Goal: Information Seeking & Learning: Learn about a topic

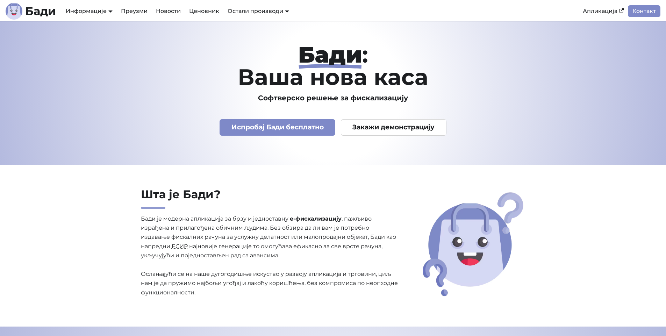
scroll to position [1552, 0]
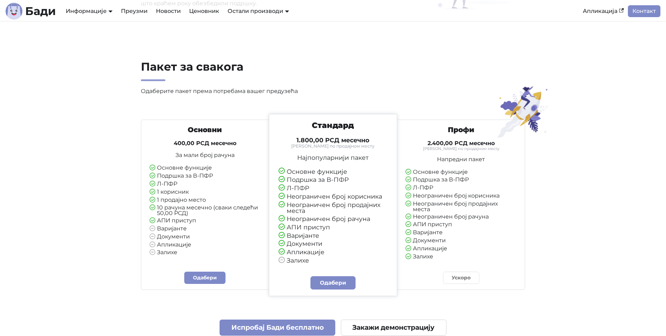
click at [328, 151] on div "Стандард 1.800,00 РСД месечно Тарифирано по продајном месту Најпопуларнији паке…" at bounding box center [332, 192] width 121 height 143
click at [104, 7] on div "Информације Документација АПИ Документација План развоја" at bounding box center [89, 11] width 55 height 12
click at [104, 36] on link "АПИ Документација" at bounding box center [93, 38] width 59 height 11
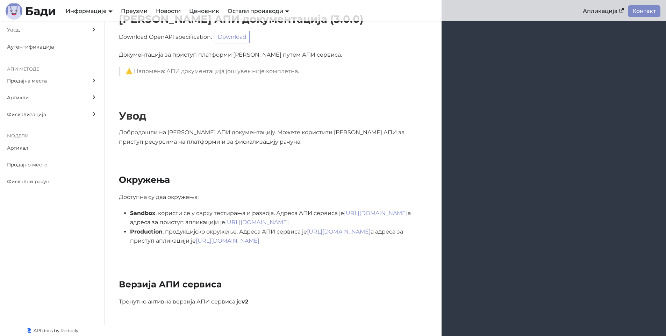
scroll to position [84, 0]
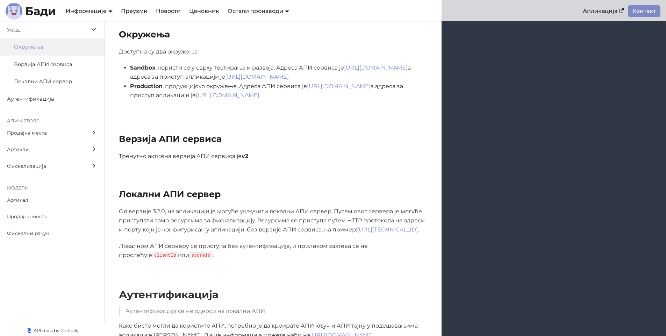
scroll to position [294, 0]
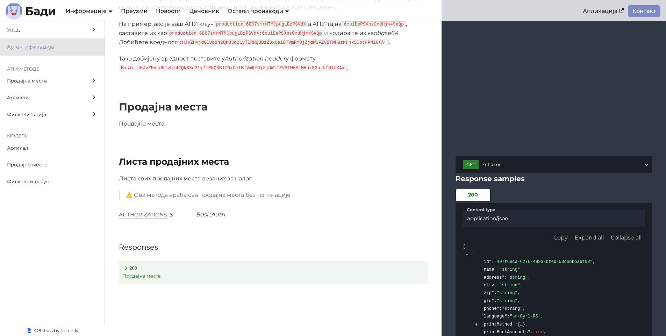
scroll to position [545, 0]
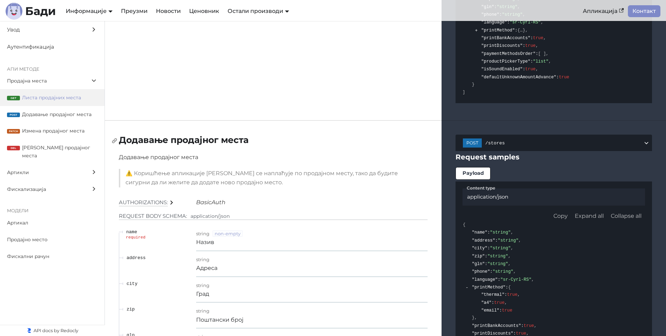
scroll to position [839, 0]
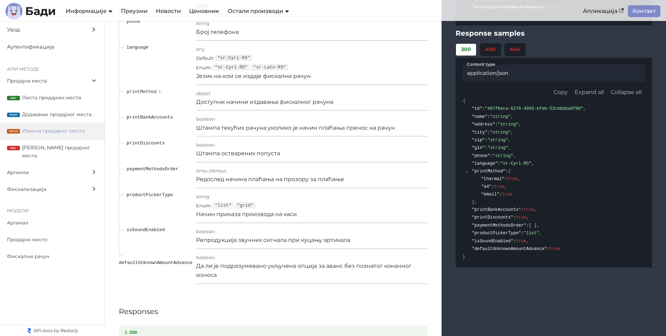
scroll to position [1888, 0]
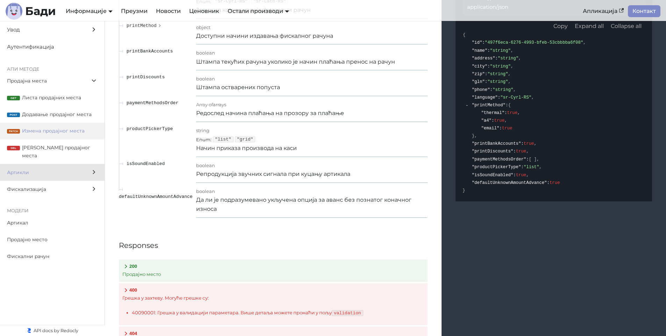
click at [42, 164] on label "Артикли" at bounding box center [52, 172] width 105 height 17
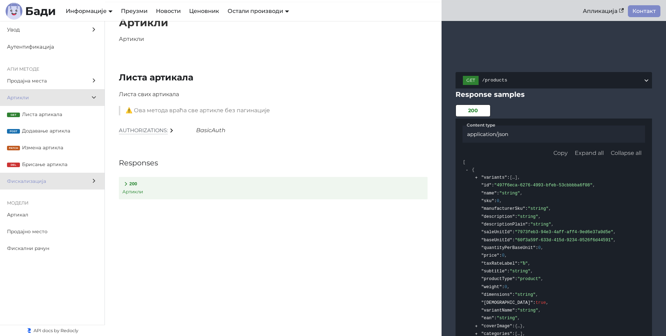
click at [54, 182] on span "Фискализација" at bounding box center [45, 181] width 77 height 8
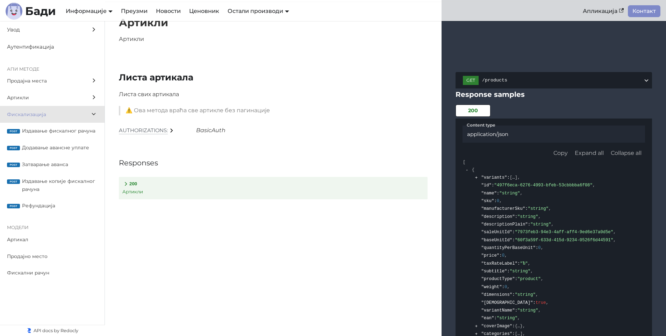
scroll to position [5776, 0]
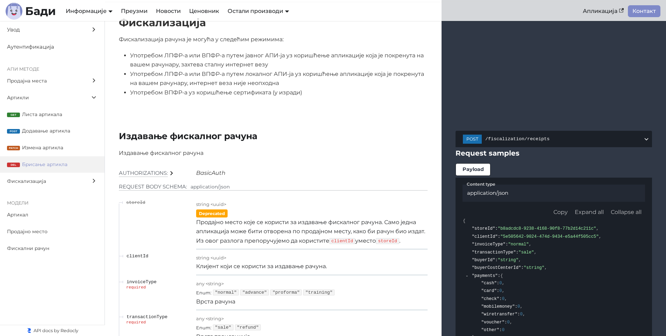
scroll to position [11000, 0]
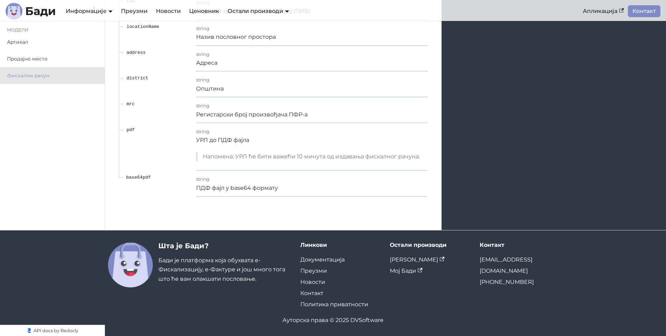
drag, startPoint x: 570, startPoint y: 256, endPoint x: 565, endPoint y: 264, distance: 9.5
click at [567, 265] on footer "Шта је [PERSON_NAME]? [PERSON_NAME] је платформа која обухвата е-Фискализацију,…" at bounding box center [333, 283] width 666 height 106
click at [361, 322] on div "Ауторска права © 2025 DVSoftware" at bounding box center [333, 320] width 450 height 9
copy div "DVSoftware"
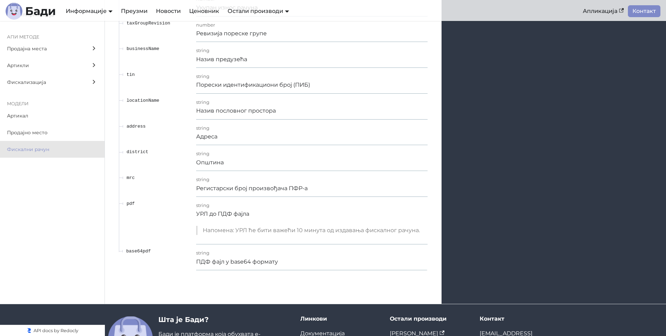
scroll to position [10790, 0]
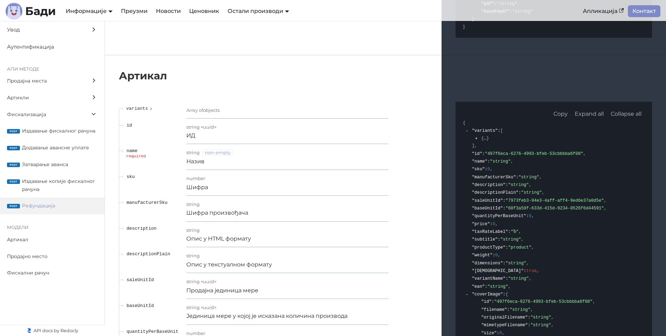
scroll to position [9154, 0]
